Goal: Contribute content: Add original content to the website for others to see

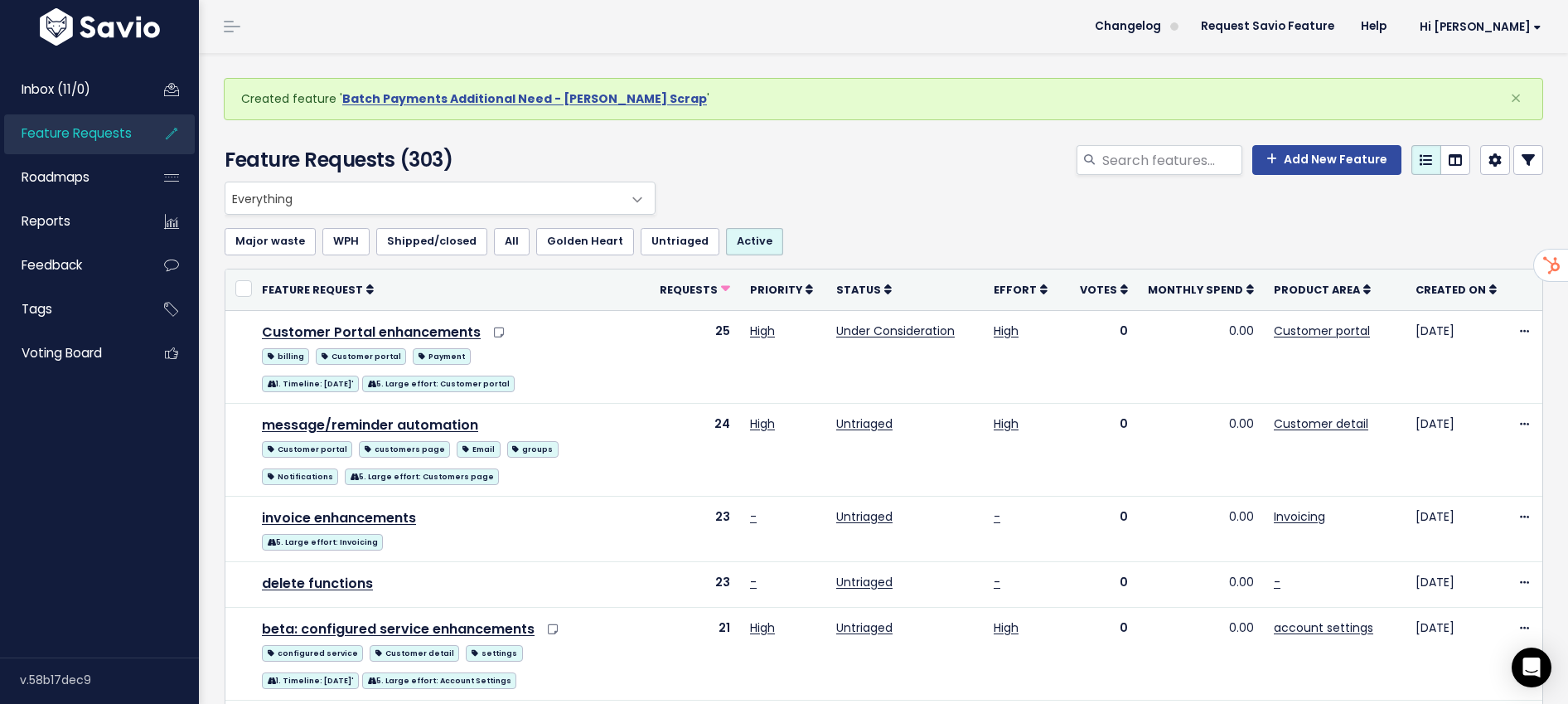
click at [69, 137] on span "Feature Requests" at bounding box center [77, 133] width 111 height 18
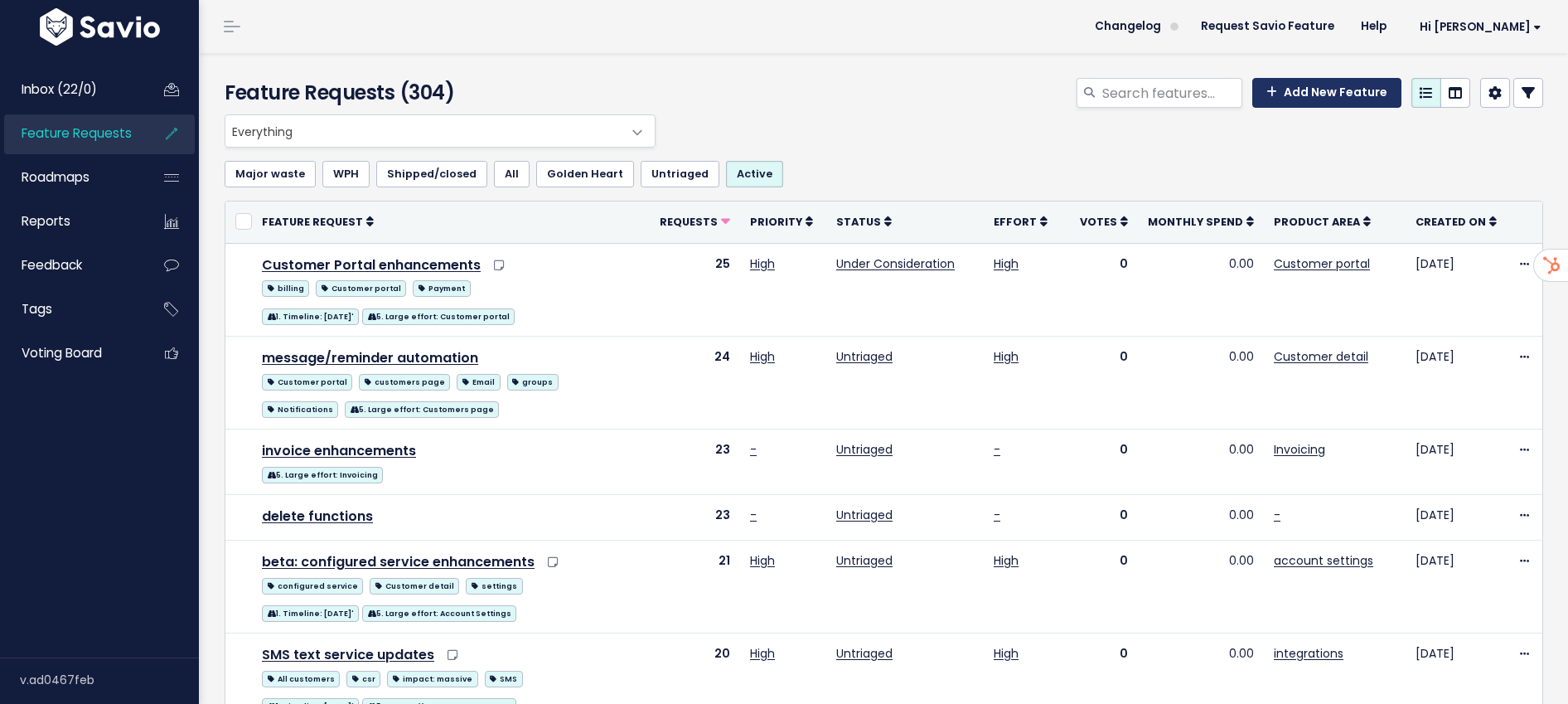
click at [1332, 99] on link "Add New Feature" at bounding box center [1326, 92] width 149 height 29
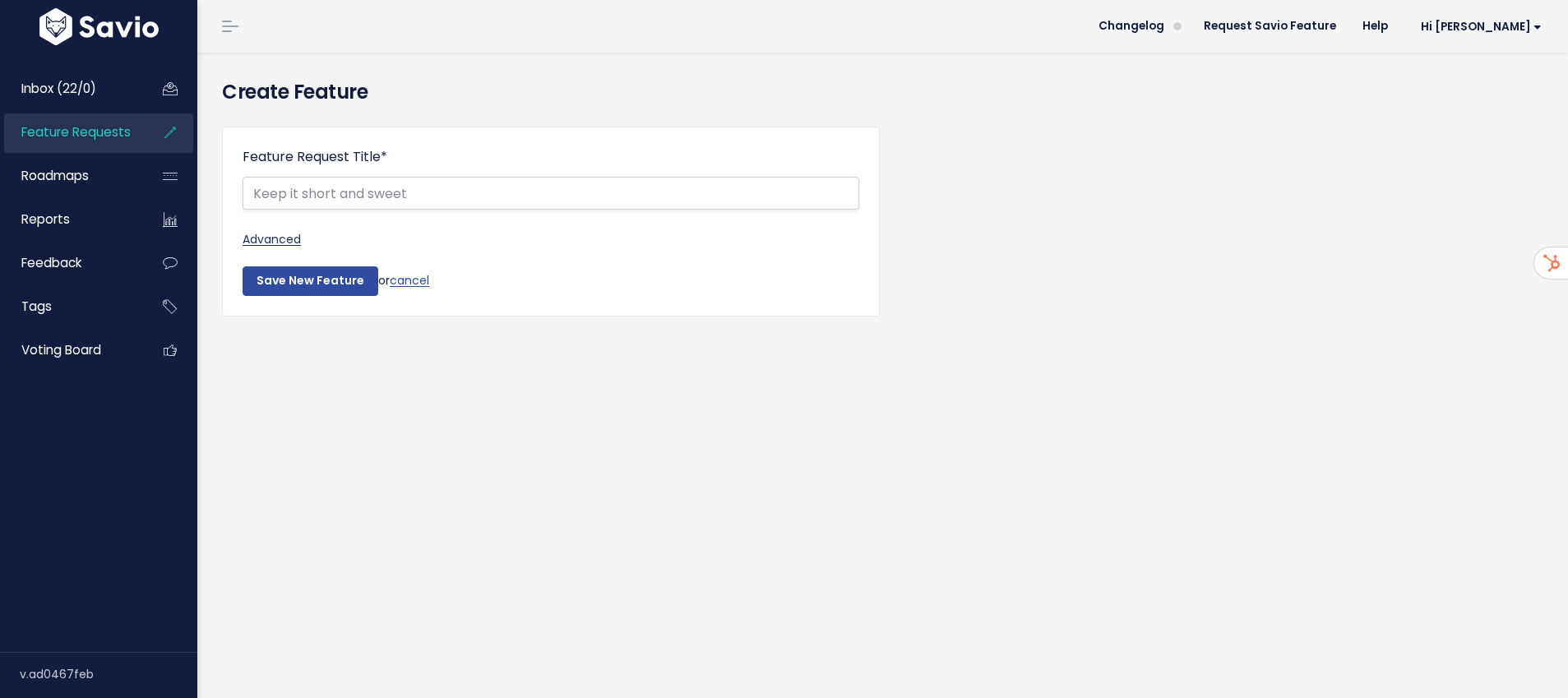
click at [288, 244] on link "Advanced" at bounding box center [550, 239] width 617 height 20
